Goal: Information Seeking & Learning: Understand process/instructions

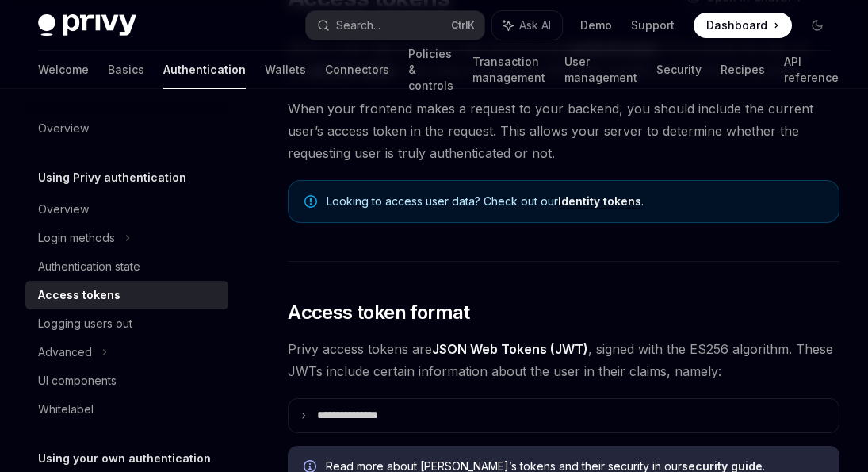
scroll to position [168, 0]
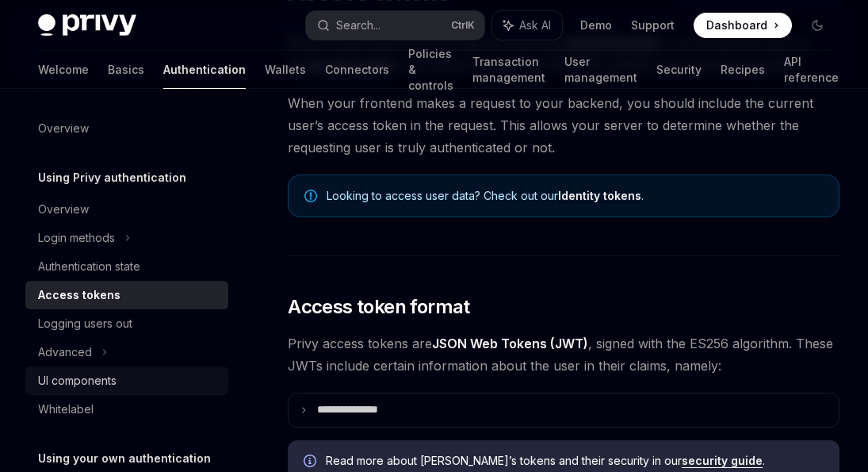
click at [109, 374] on div "UI components" at bounding box center [77, 380] width 78 height 19
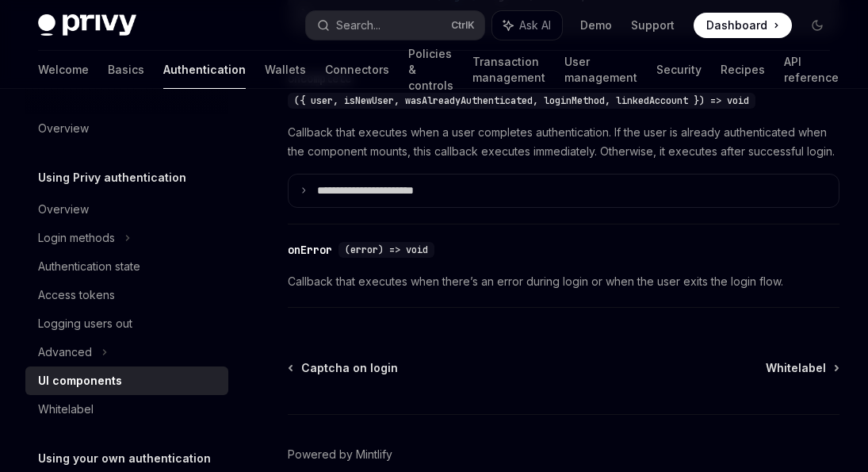
scroll to position [2535, 0]
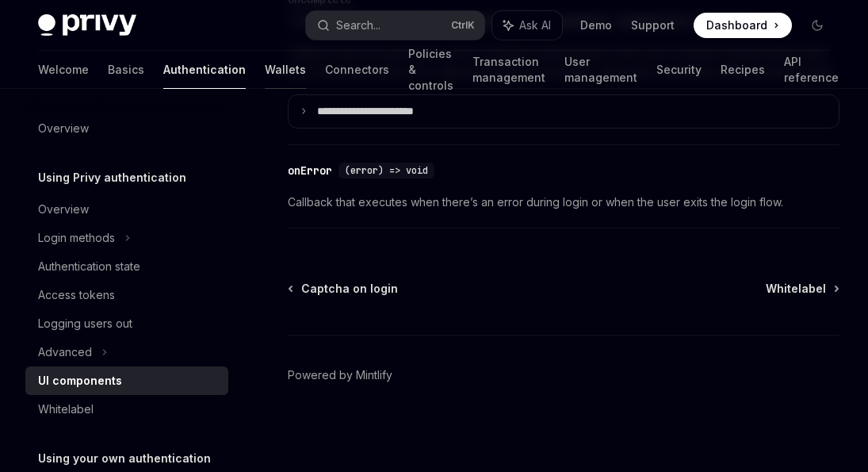
click at [265, 58] on link "Wallets" at bounding box center [285, 70] width 41 height 38
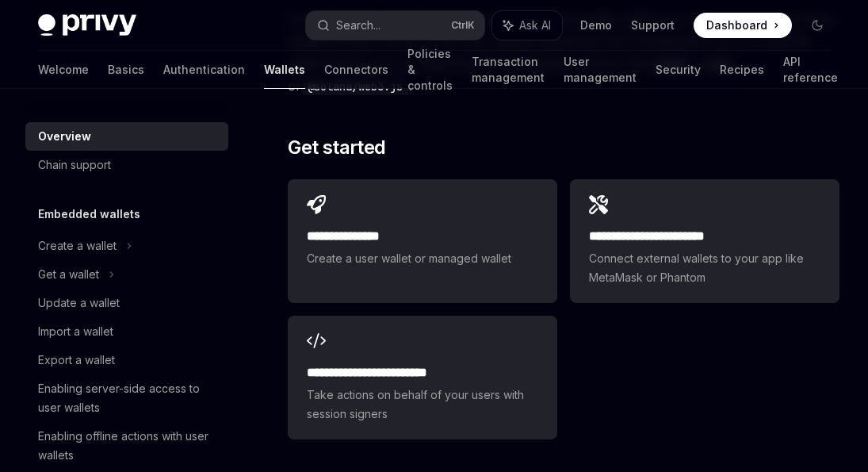
scroll to position [2605, 0]
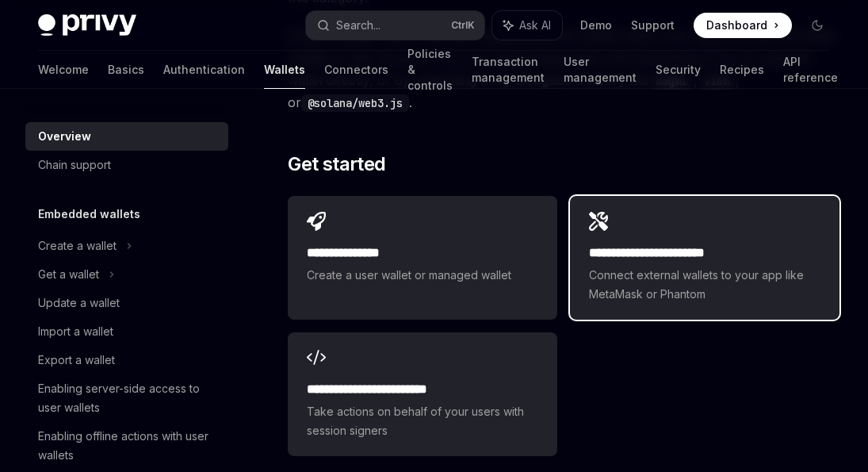
click at [646, 243] on h2 "**********" at bounding box center [704, 252] width 231 height 19
type textarea "*"
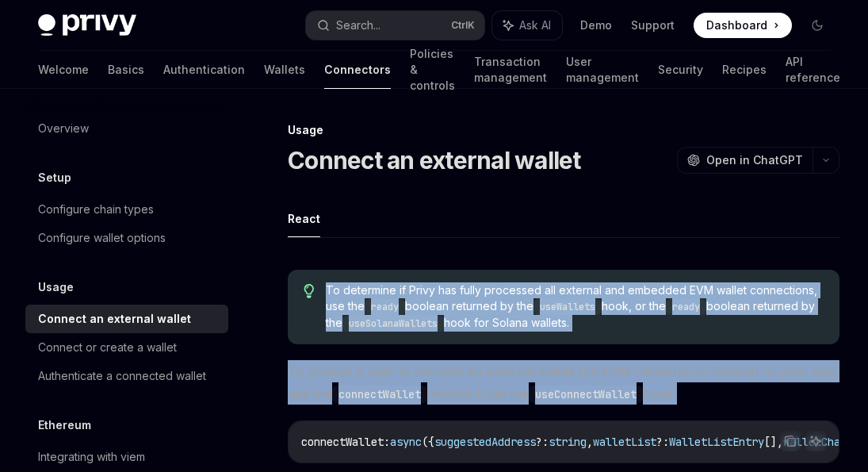
drag, startPoint x: 822, startPoint y: 373, endPoint x: 304, endPoint y: 300, distance: 523.4
copy div "To determine if Privy has fully processed all external and embedded EVM wallet …"
